Goal: Task Accomplishment & Management: Use online tool/utility

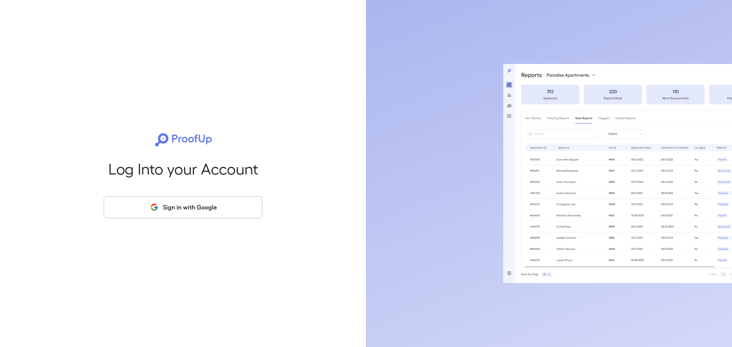
drag, startPoint x: 229, startPoint y: 191, endPoint x: 224, endPoint y: 205, distance: 14.6
click at [228, 193] on div "Log Into your Account Sign in with Google" at bounding box center [183, 173] width 342 height 347
click at [225, 204] on button "Sign in with Google" at bounding box center [183, 207] width 159 height 22
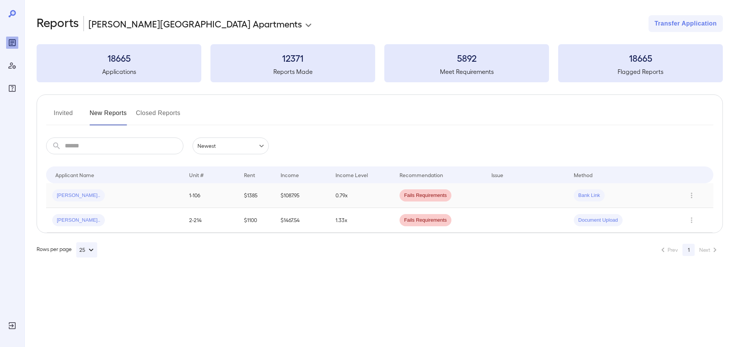
click at [143, 196] on div "[PERSON_NAME].." at bounding box center [114, 196] width 125 height 12
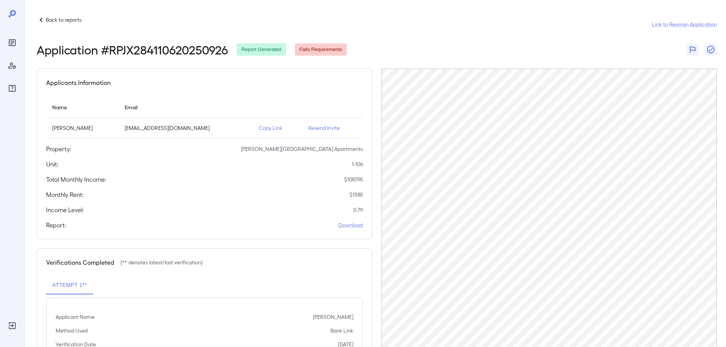
click at [320, 127] on p "Resend Invite" at bounding box center [333, 128] width 48 height 8
click at [58, 24] on div "Back to reports" at bounding box center [59, 19] width 45 height 9
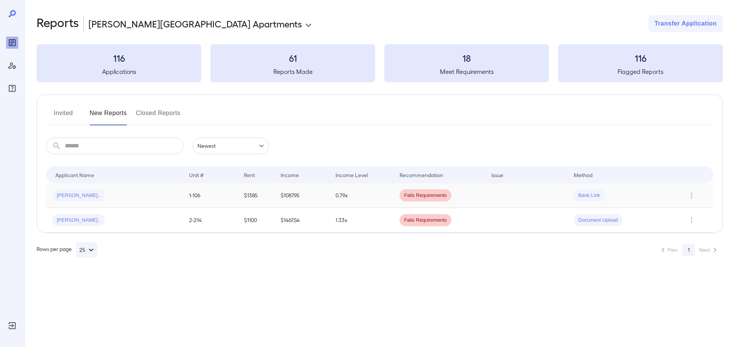
click at [103, 194] on div "Brandi L..." at bounding box center [114, 196] width 125 height 12
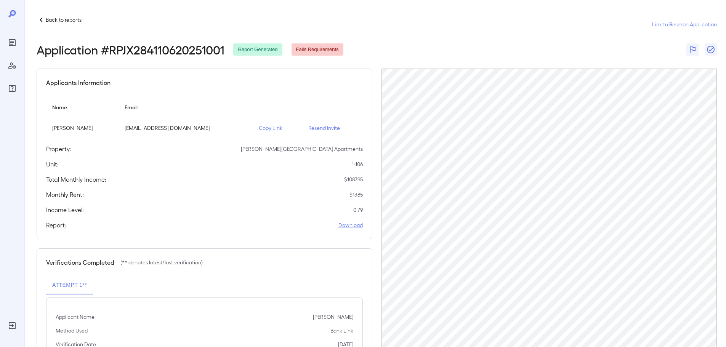
click at [275, 128] on p "Copy Link" at bounding box center [277, 128] width 37 height 8
